Goal: Task Accomplishment & Management: Use online tool/utility

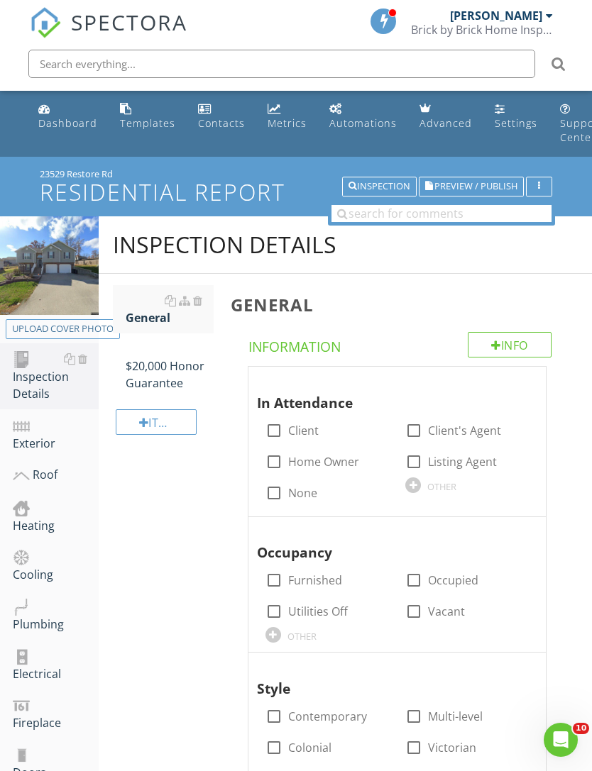
click at [289, 497] on label "None" at bounding box center [302, 493] width 29 height 14
checkbox input "true"
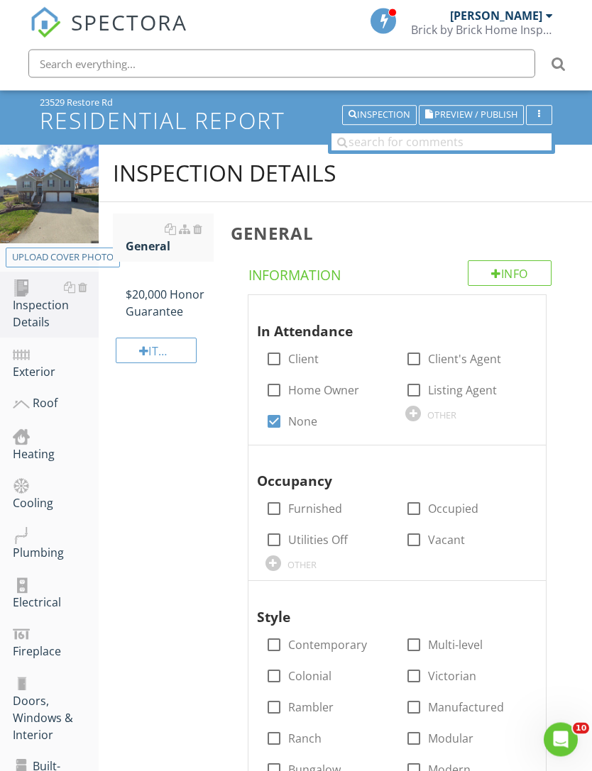
scroll to position [72, 0]
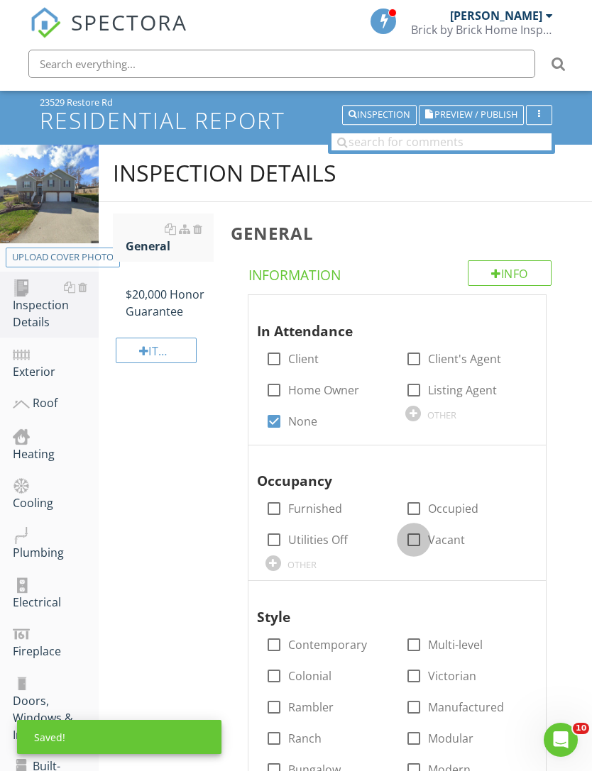
click at [422, 537] on div at bounding box center [414, 540] width 24 height 24
checkbox input "true"
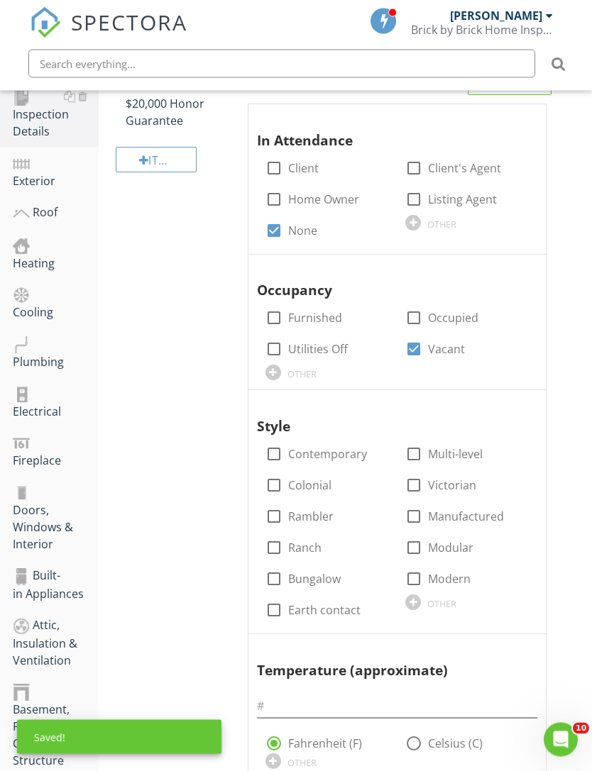
scroll to position [292, 0]
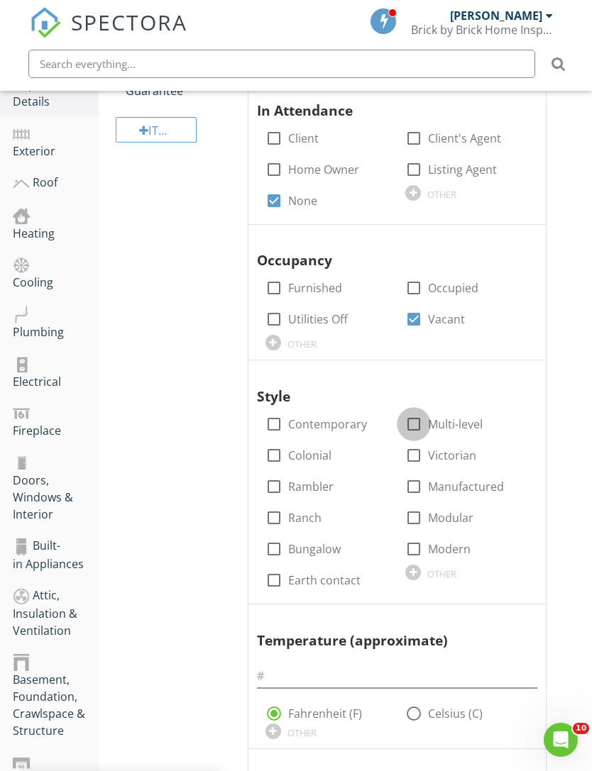
click at [424, 419] on div at bounding box center [414, 424] width 24 height 24
checkbox input "true"
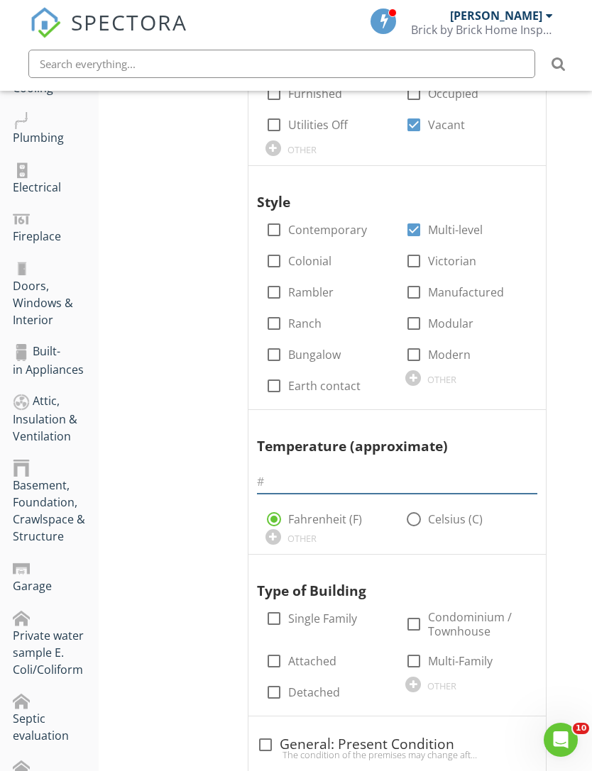
click at [316, 480] on input "text" at bounding box center [397, 481] width 280 height 23
type input "68"
click at [554, 456] on span "In Attendance check_box_outline_blank Client check_box_outline_blank Client's A…" at bounding box center [400, 481] width 338 height 1202
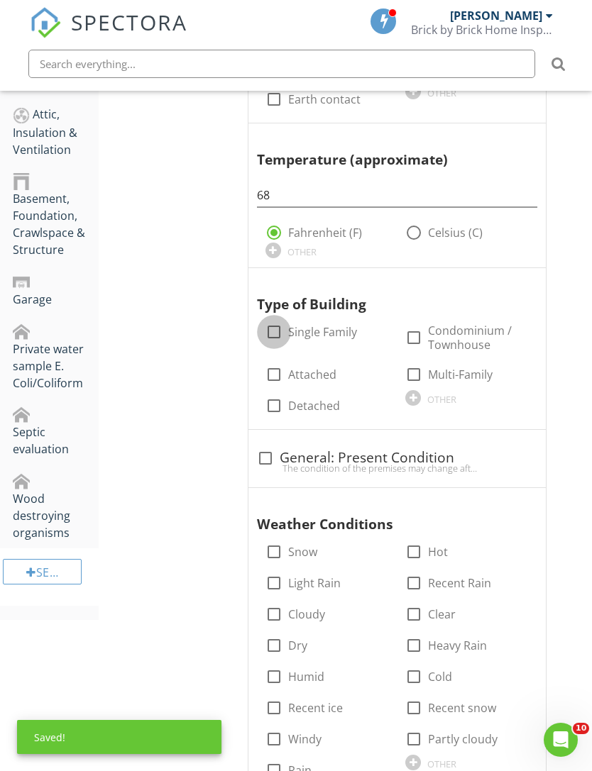
click at [283, 326] on div at bounding box center [274, 332] width 24 height 24
checkbox input "true"
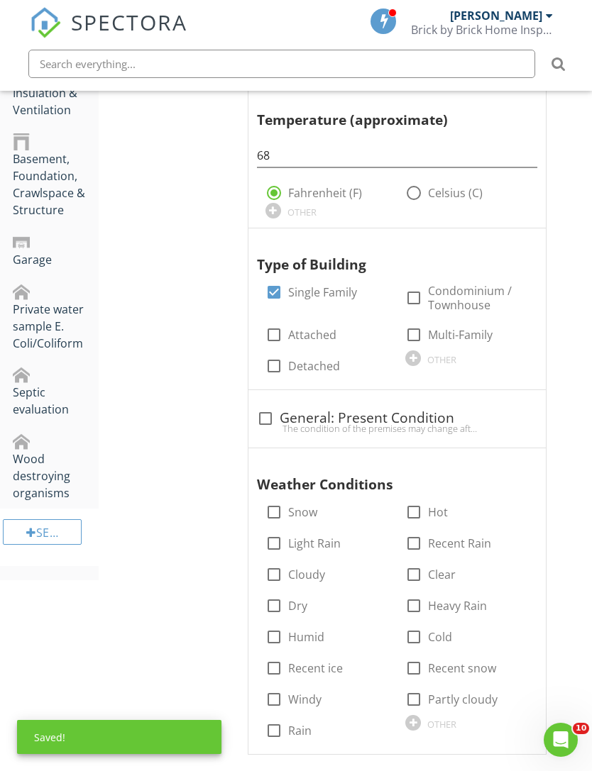
scroll to position [822, 0]
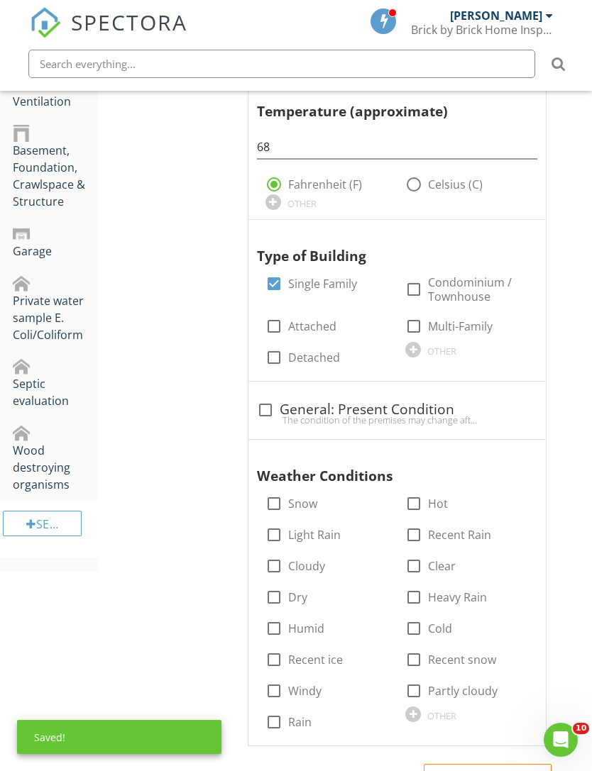
click at [572, 423] on div "General Info Information In Attendance check_box_outline_blank Client check_box…" at bounding box center [407, 160] width 370 height 1417
click at [267, 399] on div at bounding box center [265, 410] width 24 height 24
checkbox input "true"
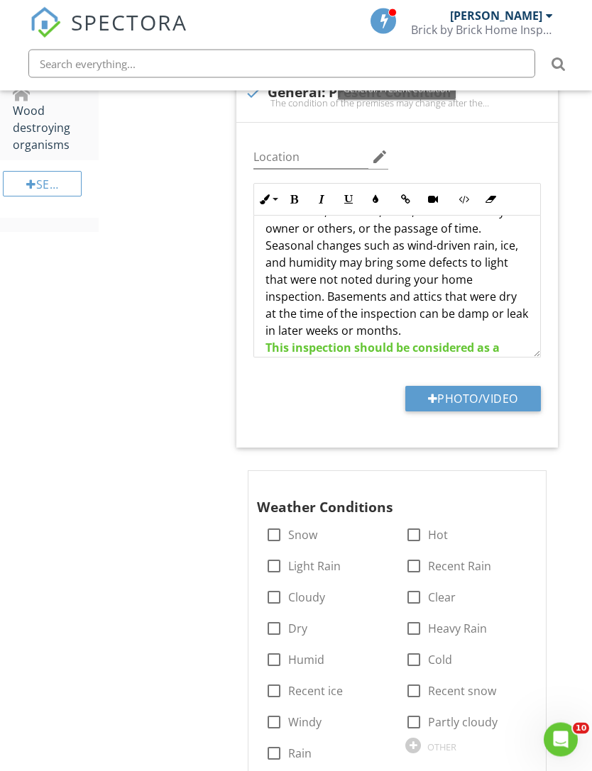
scroll to position [1272, 0]
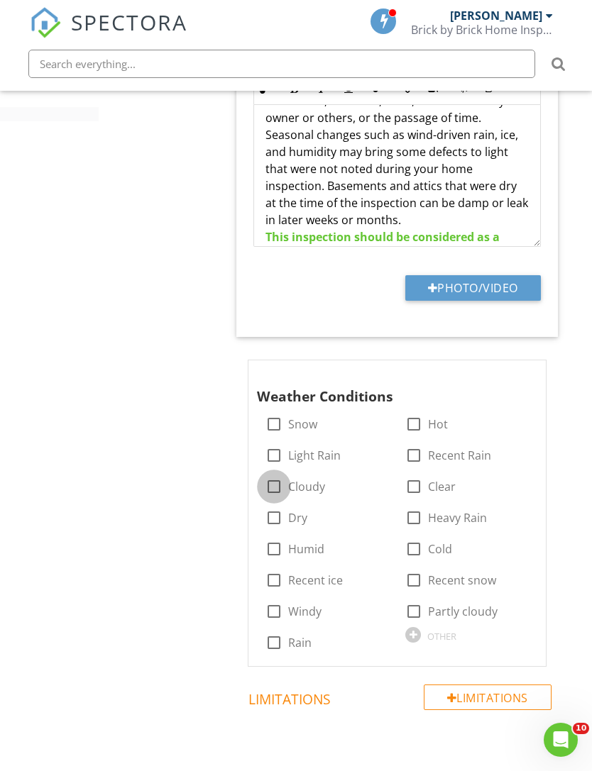
click at [281, 477] on div at bounding box center [274, 487] width 24 height 24
checkbox input "true"
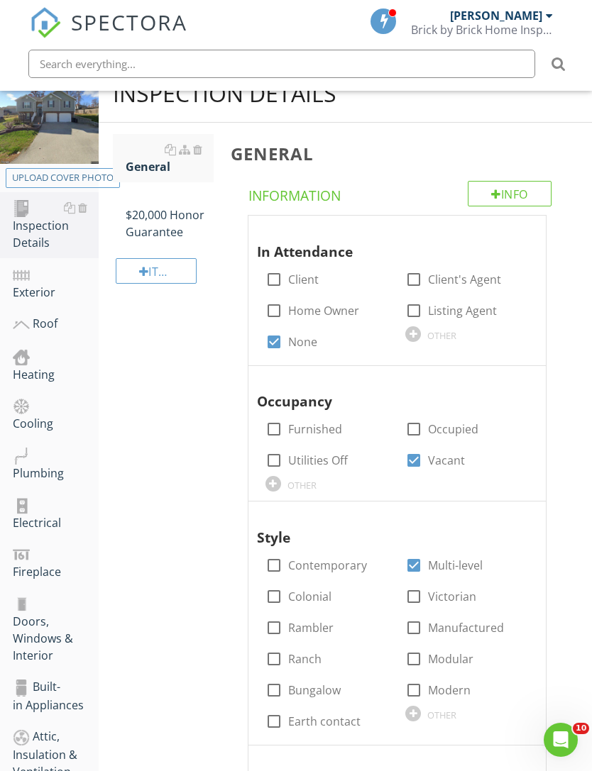
scroll to position [0, 0]
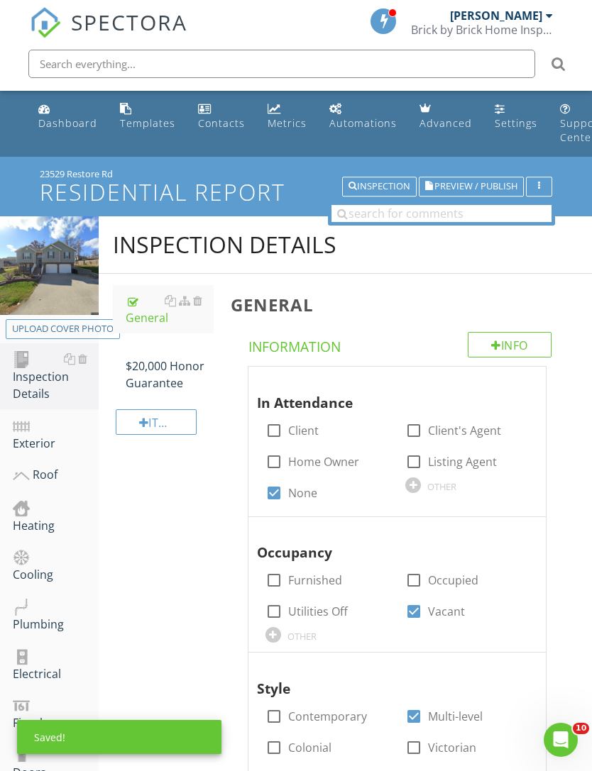
click at [153, 373] on div "$20,000 Honor Guarantee" at bounding box center [170, 366] width 88 height 51
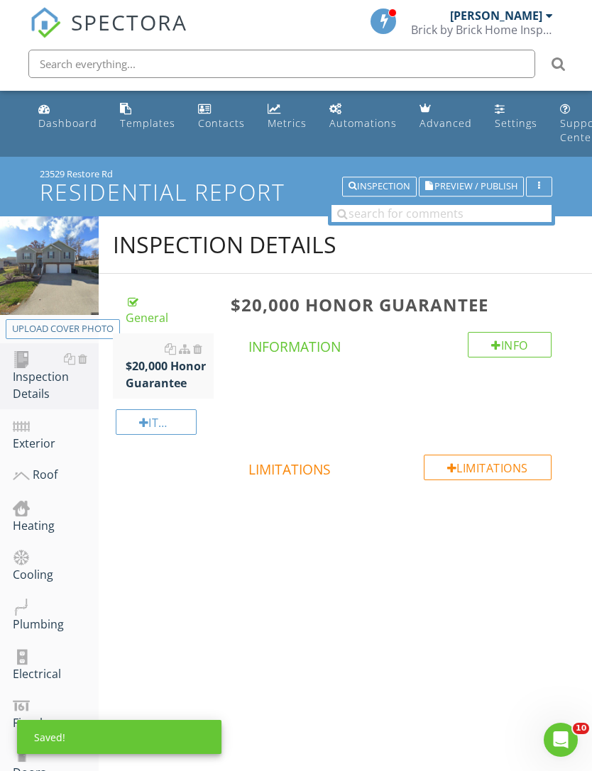
click at [32, 435] on div "Exterior" at bounding box center [56, 434] width 86 height 35
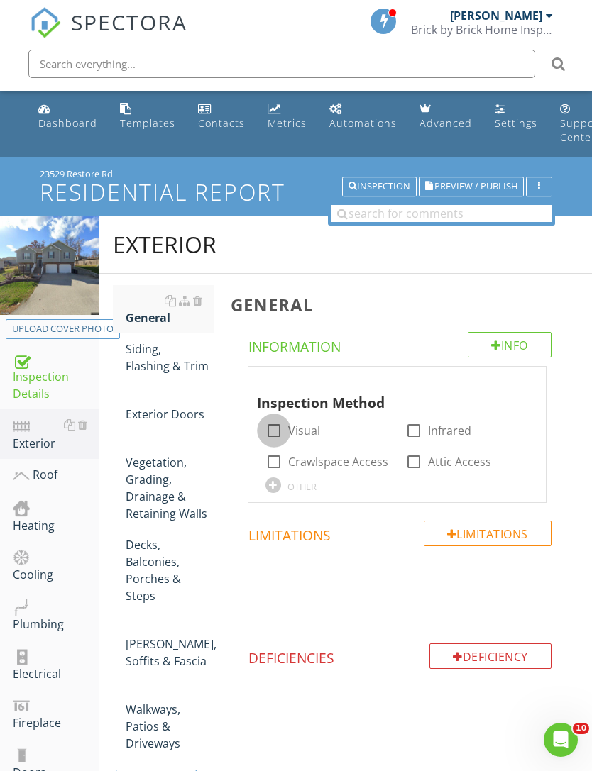
click at [284, 430] on div at bounding box center [274, 431] width 24 height 24
checkbox input "true"
click at [147, 378] on link "Siding, Flashing & Trim" at bounding box center [170, 358] width 88 height 48
click at [146, 377] on link "Siding, Flashing & Trim" at bounding box center [170, 358] width 88 height 48
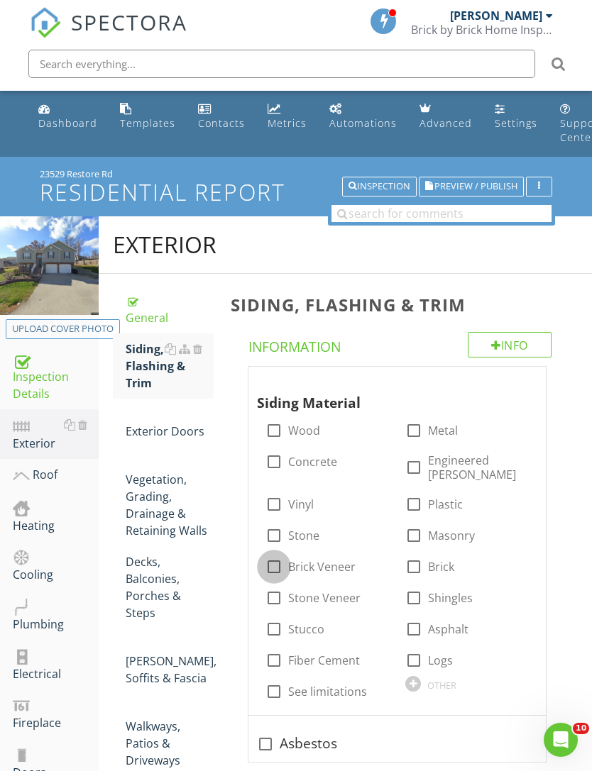
click at [272, 560] on div at bounding box center [274, 567] width 24 height 24
checkbox input "true"
click at [275, 492] on div at bounding box center [274, 504] width 24 height 24
checkbox input "true"
